Goal: Information Seeking & Learning: Understand process/instructions

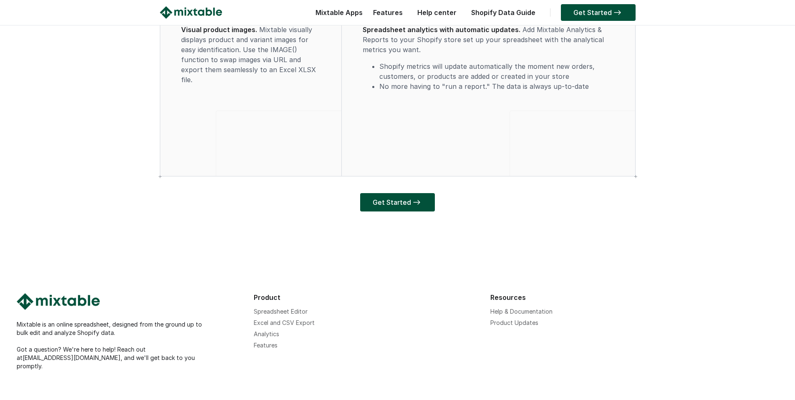
scroll to position [2494, 0]
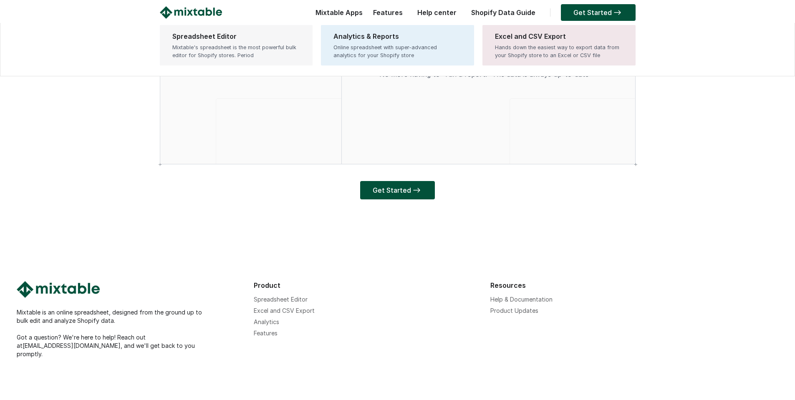
click at [210, 38] on div "Spreadsheet Editor" at bounding box center [236, 36] width 128 height 10
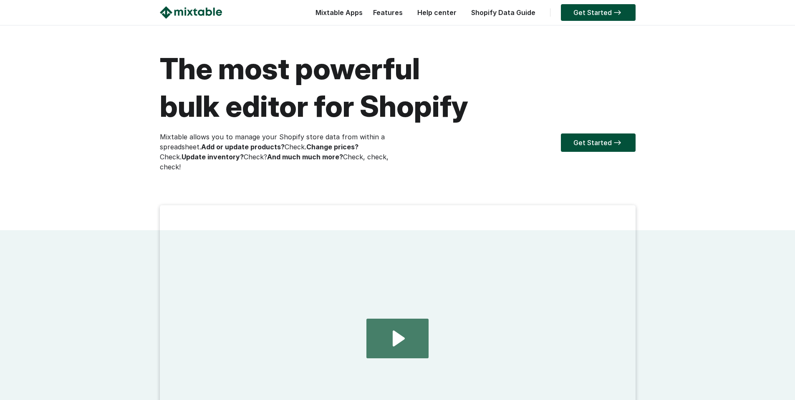
click at [405, 351] on icon "Play Video: 2024.08.01 - home page demo video" at bounding box center [397, 339] width 62 height 40
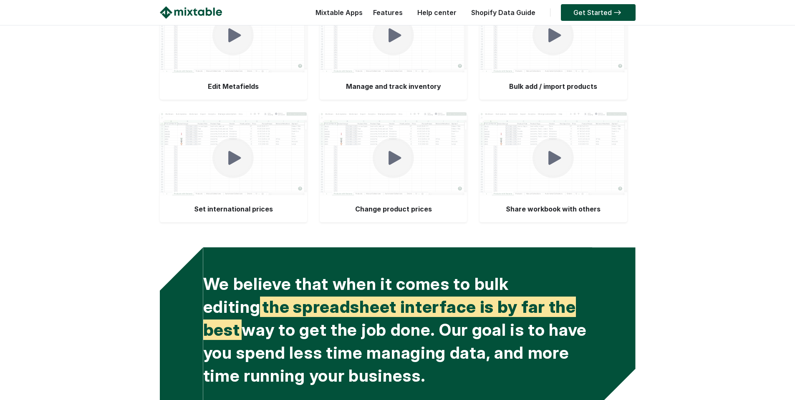
scroll to position [1753, 0]
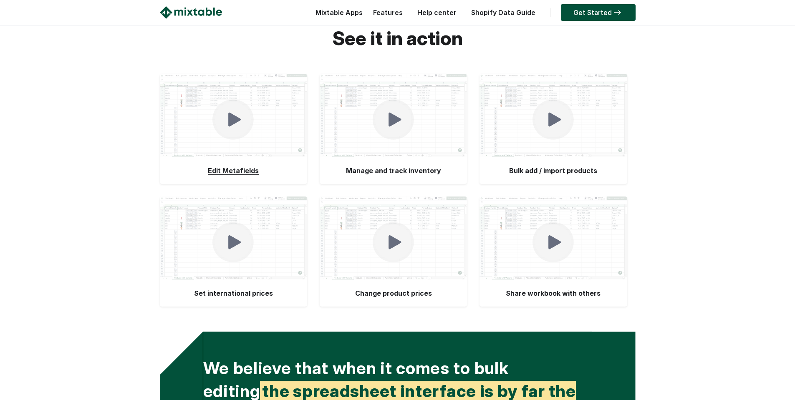
click at [222, 140] on img at bounding box center [233, 119] width 42 height 41
click at [389, 140] on img at bounding box center [394, 119] width 42 height 41
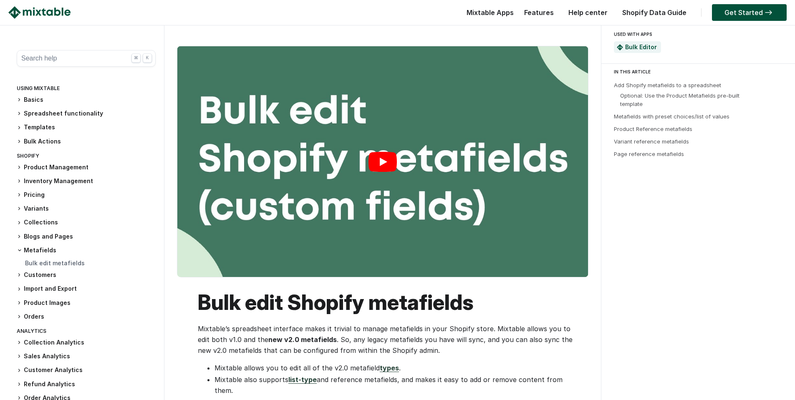
click at [384, 162] on link "Play" at bounding box center [382, 161] width 411 height 231
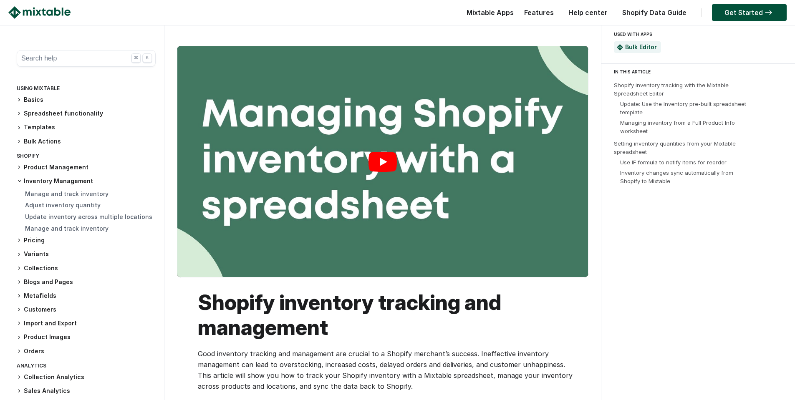
click at [374, 152] on link "Play" at bounding box center [382, 161] width 411 height 231
click at [67, 193] on link "Manage and track inventory" at bounding box center [66, 193] width 83 height 7
click at [79, 230] on link "Manage and track inventory" at bounding box center [66, 228] width 83 height 7
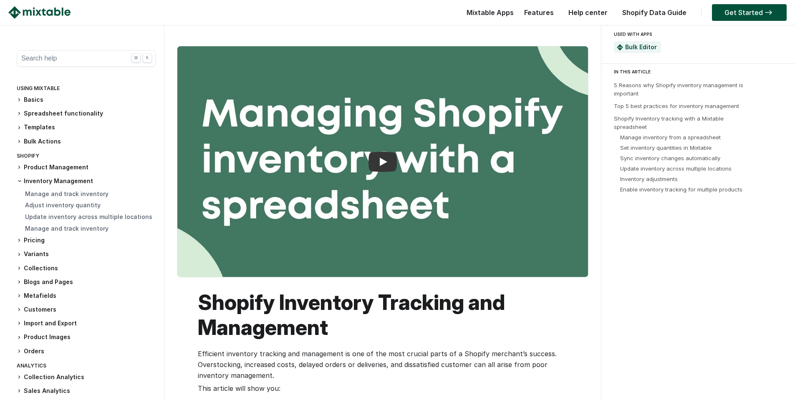
click at [40, 239] on h3 "Pricing" at bounding box center [86, 240] width 139 height 9
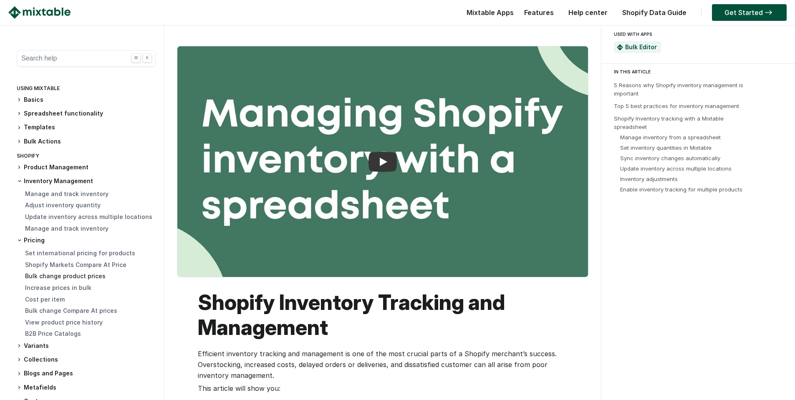
click at [64, 278] on link "Bulk change product prices" at bounding box center [65, 276] width 81 height 7
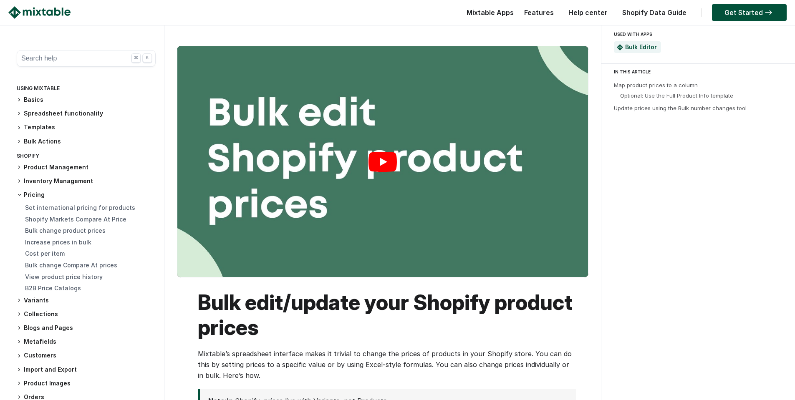
click at [384, 160] on link "Play" at bounding box center [382, 161] width 411 height 231
click at [21, 301] on icon at bounding box center [19, 300] width 5 height 5
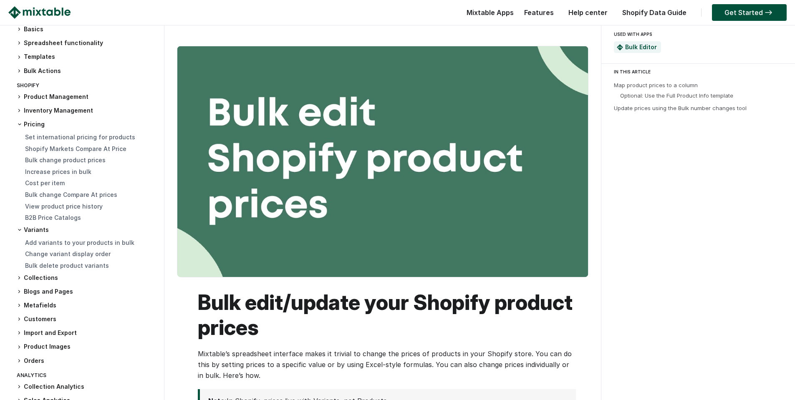
scroll to position [83, 0]
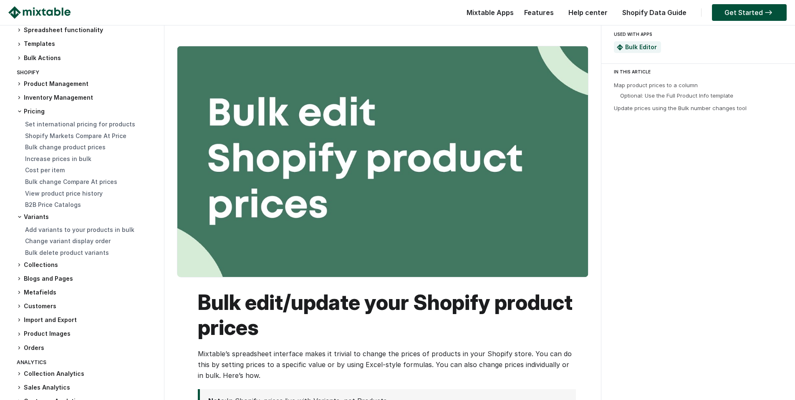
click at [19, 294] on icon at bounding box center [19, 292] width 5 height 5
click at [18, 330] on icon at bounding box center [19, 331] width 5 height 5
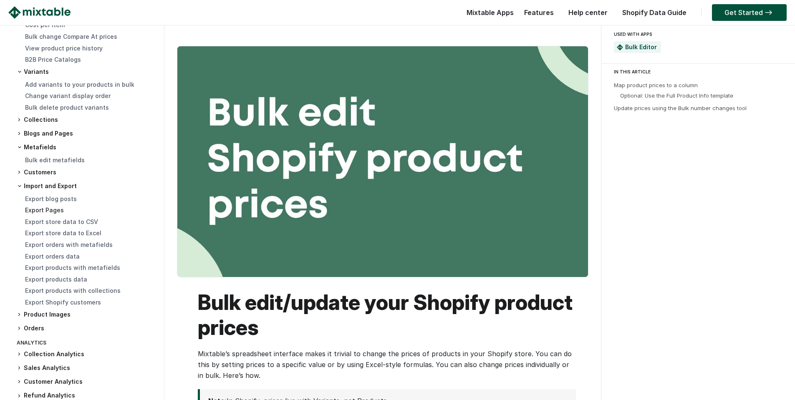
scroll to position [249, 0]
